Goal: Task Accomplishment & Management: Manage account settings

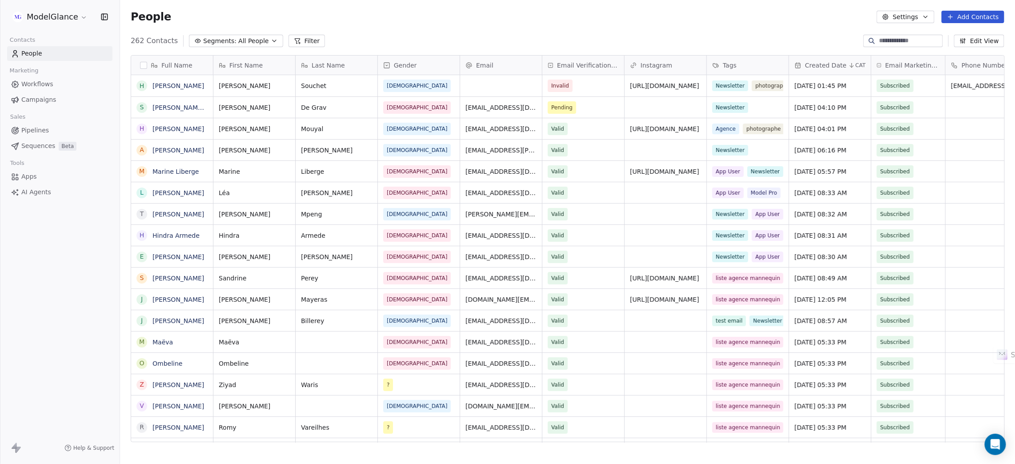
scroll to position [398, 884]
click at [488, 28] on div "People Settings Add Contacts" at bounding box center [567, 17] width 895 height 34
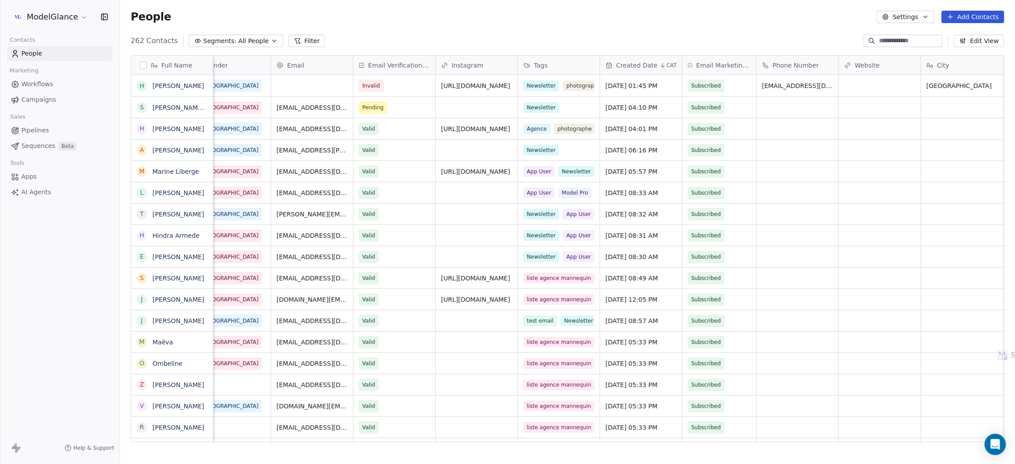
scroll to position [0, 151]
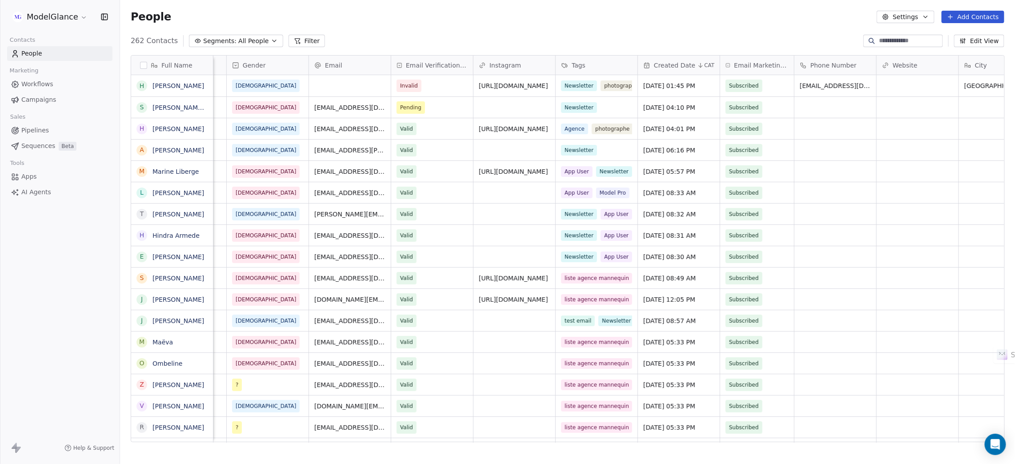
click at [513, 21] on div "People Settings Add Contacts" at bounding box center [567, 17] width 873 height 12
click at [596, 20] on div "People Settings Add Contacts" at bounding box center [567, 17] width 873 height 12
click at [512, 21] on div "People Settings Add Contacts" at bounding box center [567, 17] width 873 height 12
click at [586, 20] on div "People Settings Add Contacts" at bounding box center [567, 17] width 873 height 12
click at [497, 18] on div "People Settings Add Contacts" at bounding box center [567, 17] width 873 height 12
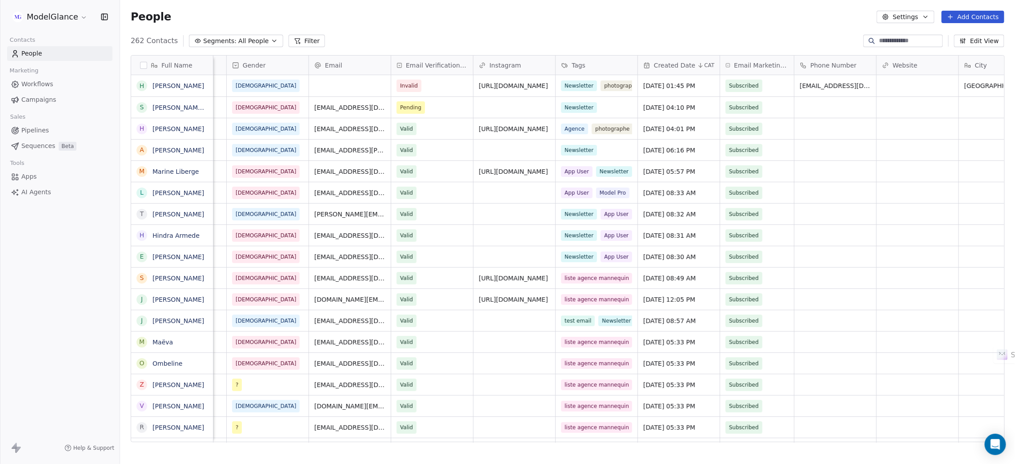
click at [417, 20] on div "People Settings Add Contacts" at bounding box center [567, 17] width 873 height 12
click at [504, 20] on div "People Settings Add Contacts" at bounding box center [567, 17] width 873 height 12
click at [822, 84] on span "[EMAIL_ADDRESS][DOMAIN_NAME]" at bounding box center [853, 88] width 106 height 18
click at [822, 84] on input "**********" at bounding box center [839, 86] width 87 height 18
click at [334, 90] on html "ModelGlance Contacts People Marketing Workflows Campaigns Sales Pipelines Seque…" at bounding box center [507, 265] width 1015 height 531
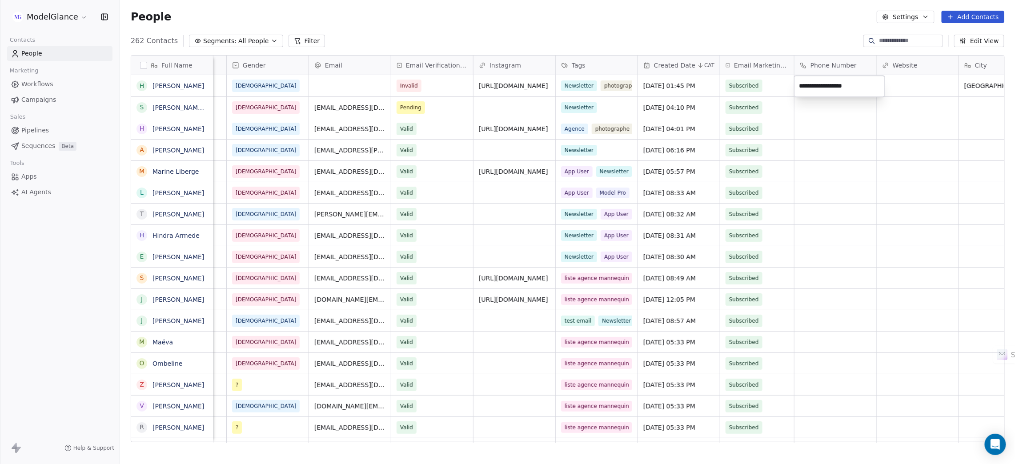
click at [334, 90] on html "ModelGlance Contacts People Marketing Workflows Campaigns Sales Pipelines Seque…" at bounding box center [507, 265] width 1015 height 531
click at [335, 84] on div "grid" at bounding box center [350, 85] width 82 height 21
type input "**********"
click at [422, 29] on html "ModelGlance Contacts People Marketing Workflows Campaigns Sales Pipelines Seque…" at bounding box center [507, 265] width 1015 height 531
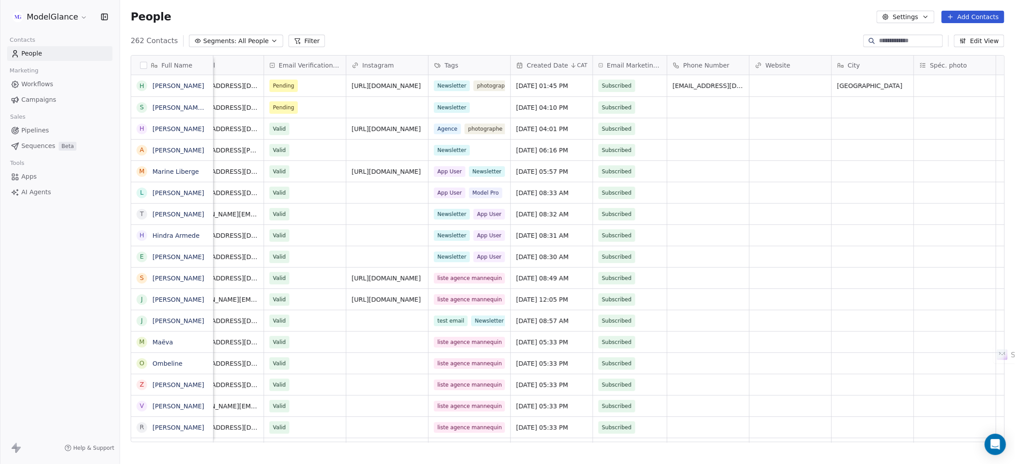
scroll to position [0, 277]
click at [407, 91] on div "[URL][DOMAIN_NAME]" at bounding box center [395, 85] width 97 height 21
click at [391, 82] on input "**********" at bounding box center [388, 86] width 78 height 18
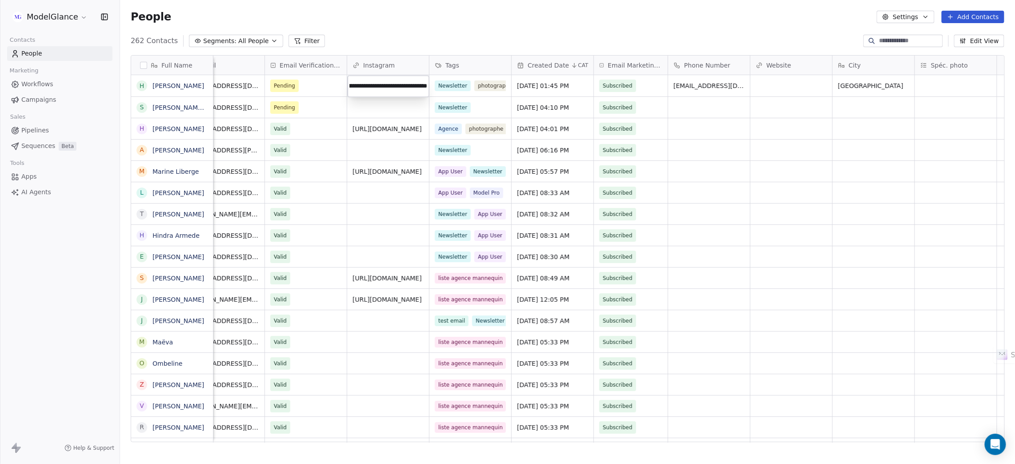
type input "**********"
click at [440, 20] on div "People Settings Add Contacts" at bounding box center [567, 17] width 873 height 12
click at [798, 85] on div "grid" at bounding box center [791, 85] width 82 height 21
type input "**********"
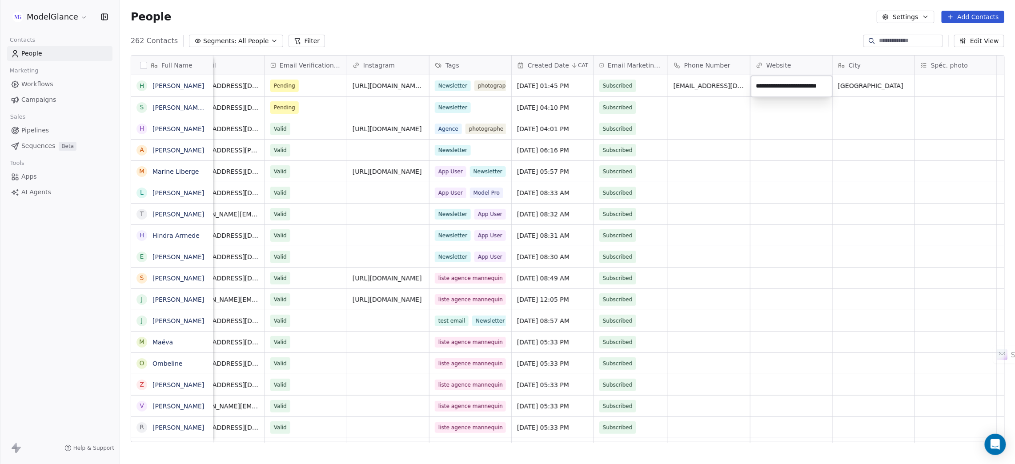
scroll to position [0, 6]
click at [743, 32] on html "ModelGlance Contacts People Marketing Workflows Campaigns Sales Pipelines Seque…" at bounding box center [507, 265] width 1015 height 531
click at [728, 92] on div "[EMAIL_ADDRESS][DOMAIN_NAME]" at bounding box center [734, 88] width 133 height 26
type input "*"
click at [697, 28] on html "ModelGlance Contacts People Marketing Workflows Campaigns Sales Pipelines Seque…" at bounding box center [507, 265] width 1015 height 531
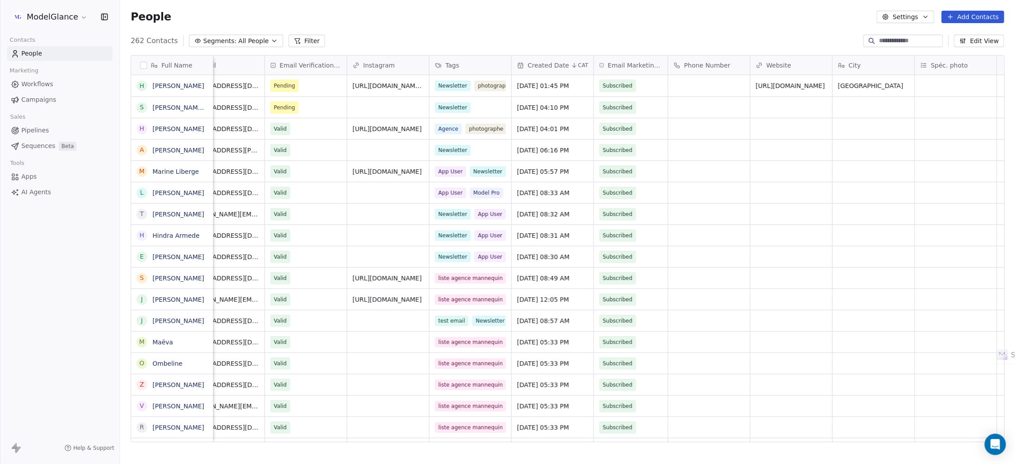
click at [697, 32] on div "People Settings Add Contacts" at bounding box center [567, 17] width 895 height 34
click at [730, 11] on div "People Settings Add Contacts" at bounding box center [567, 17] width 873 height 12
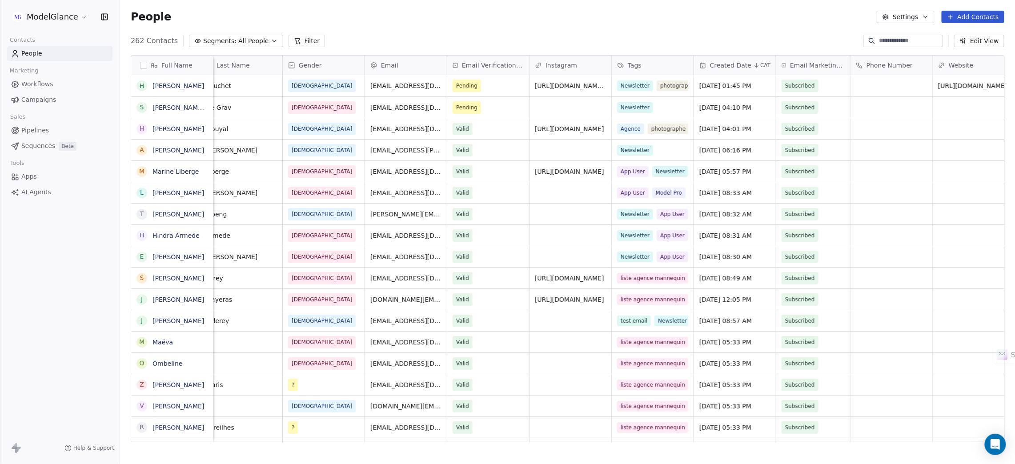
scroll to position [0, 0]
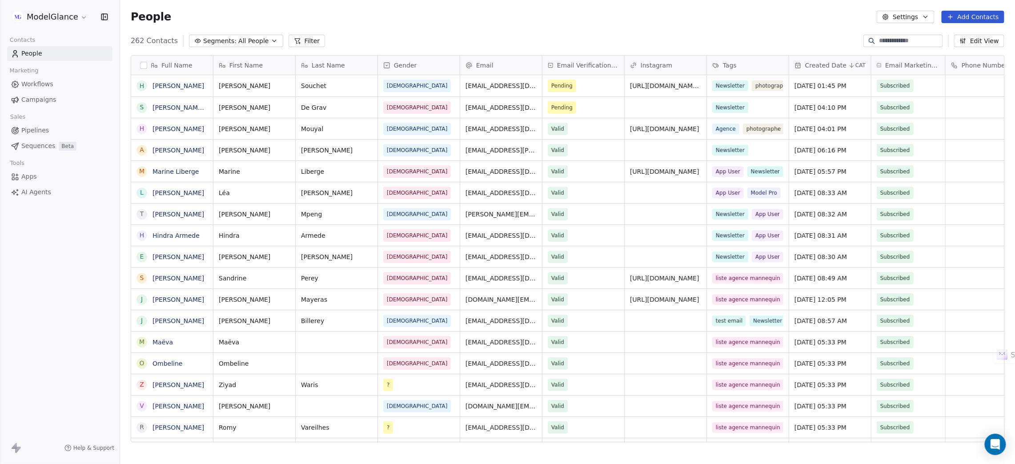
click at [500, 11] on div "People Settings Add Contacts" at bounding box center [567, 17] width 873 height 12
click at [433, 20] on div "People Settings Add Contacts" at bounding box center [567, 17] width 873 height 12
click at [36, 82] on span "Workflows" at bounding box center [37, 84] width 32 height 9
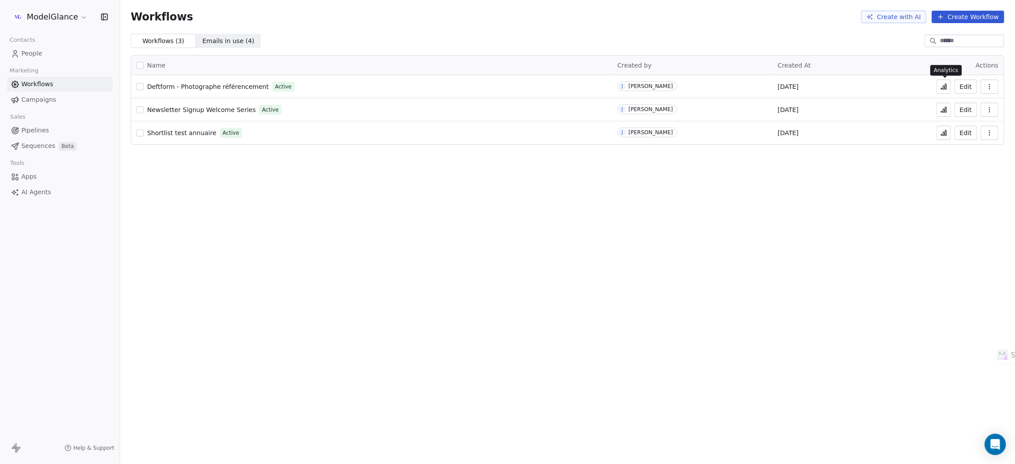
click at [943, 87] on icon at bounding box center [943, 86] width 7 height 7
click at [28, 51] on span "People" at bounding box center [31, 53] width 21 height 9
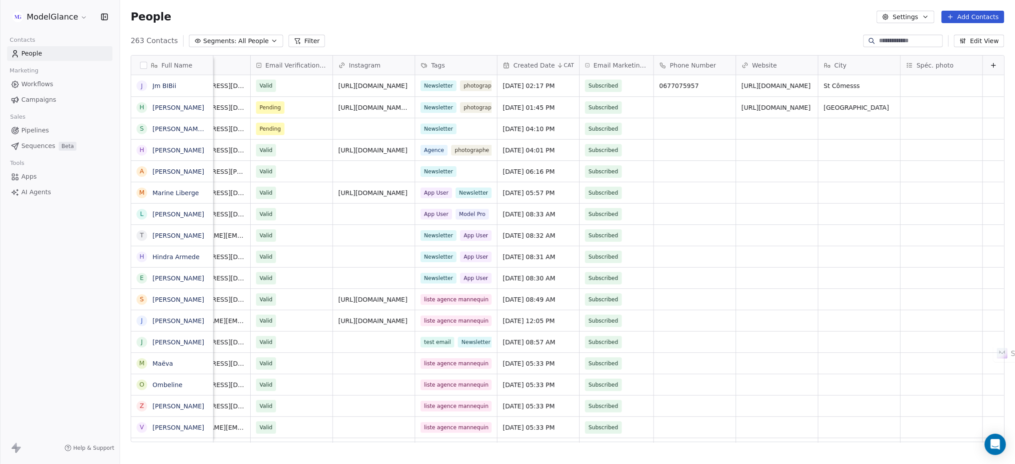
scroll to position [0, 302]
click at [681, 21] on div "People Settings Add Contacts" at bounding box center [567, 17] width 873 height 12
click at [608, 26] on div "People Settings Add Contacts" at bounding box center [567, 17] width 895 height 34
